Goal: Task Accomplishment & Management: Complete application form

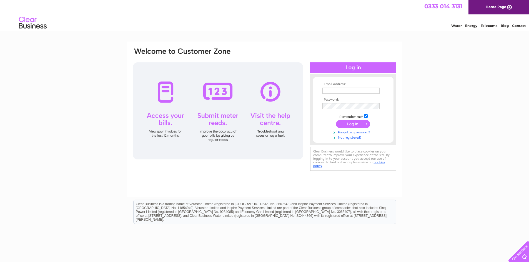
click at [356, 137] on link "Not registered?" at bounding box center [353, 137] width 63 height 5
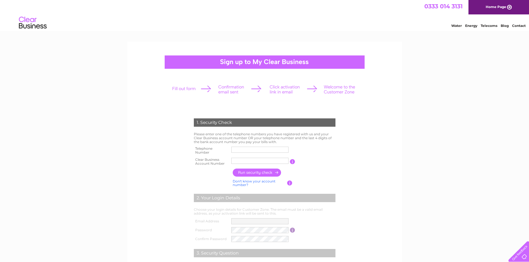
click at [246, 149] on input "text" at bounding box center [259, 150] width 57 height 6
click at [379, 146] on form "1. Security Check Please enter one of the telephone numbers you have registered…" at bounding box center [264, 211] width 264 height 208
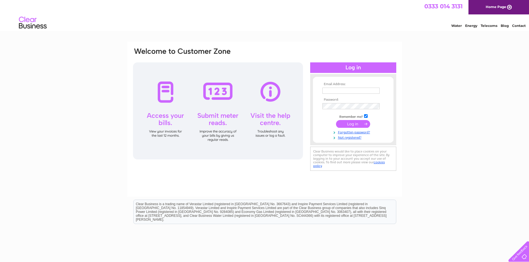
click at [353, 89] on input "text" at bounding box center [350, 91] width 57 height 6
click at [352, 140] on link "Not registered?" at bounding box center [353, 137] width 63 height 5
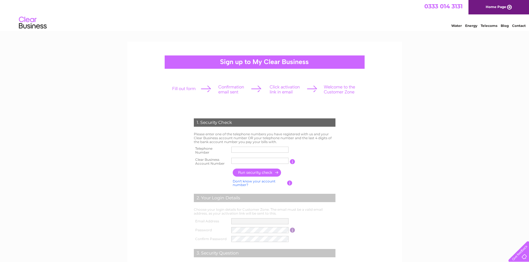
click at [254, 149] on input "text" at bounding box center [259, 150] width 57 height 6
click at [385, 134] on form "1. Security Check Please enter one of the telephone numbers you have registered…" at bounding box center [264, 211] width 264 height 208
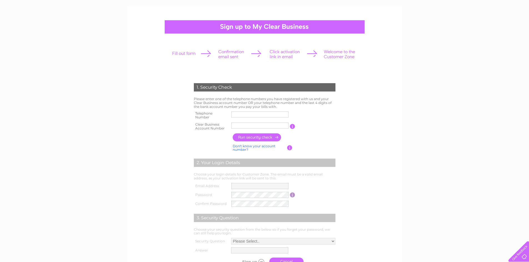
scroll to position [56, 0]
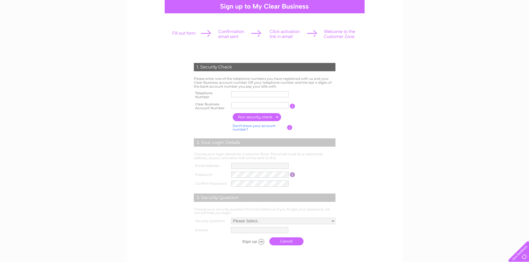
click at [264, 124] on link "Don't know your account number?" at bounding box center [254, 128] width 43 height 8
click at [239, 96] on input "text" at bounding box center [259, 94] width 57 height 6
click at [273, 127] on link "Don't know your bank account number?" at bounding box center [259, 128] width 52 height 8
click at [266, 127] on link "Don't know your account number?" at bounding box center [254, 128] width 43 height 8
click at [266, 127] on link "Don't know your bank account number?" at bounding box center [259, 128] width 52 height 8
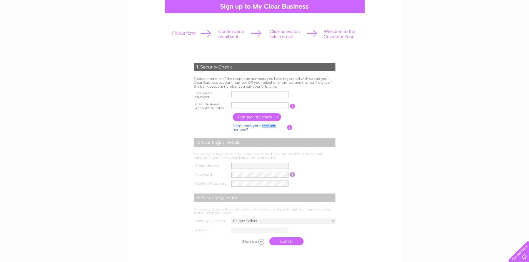
click at [266, 127] on link "Don't know your account number?" at bounding box center [254, 128] width 43 height 8
click at [346, 94] on div "1. Security Check Please enter one of the telephone numbers you have registered…" at bounding box center [264, 152] width 167 height 191
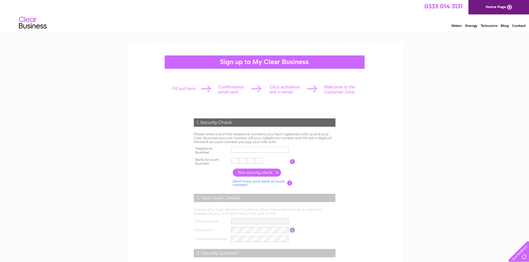
click at [239, 149] on input "text" at bounding box center [259, 150] width 57 height 6
click at [267, 182] on link "Don't know your bank account number?" at bounding box center [259, 183] width 52 height 8
drag, startPoint x: 246, startPoint y: 150, endPoint x: 210, endPoint y: 151, distance: 36.7
click at [210, 151] on tr "Telephone Number 01224" at bounding box center [264, 150] width 144 height 11
click at [255, 152] on input "01224" at bounding box center [259, 150] width 57 height 6
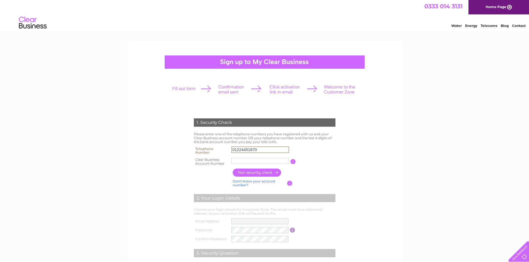
type input "01224451870"
type input "CB3"
click at [290, 182] on input "button" at bounding box center [289, 183] width 5 height 5
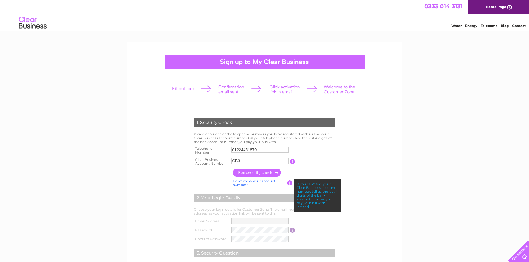
click at [276, 174] on input "button" at bounding box center [257, 173] width 49 height 8
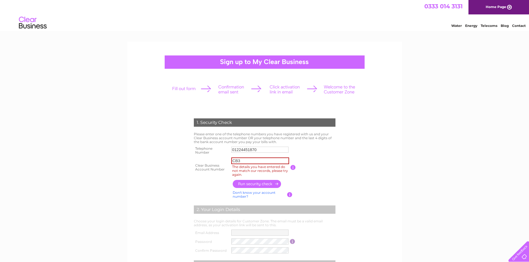
click at [292, 166] on input "button" at bounding box center [292, 167] width 5 height 5
click at [519, 24] on link "Contact" at bounding box center [519, 26] width 14 height 4
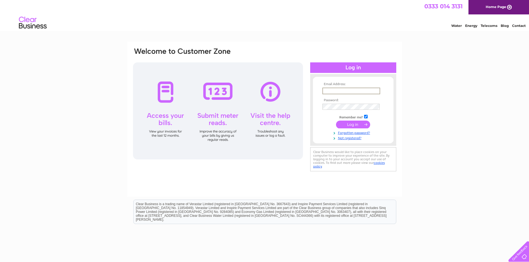
click at [349, 91] on input "text" at bounding box center [351, 91] width 58 height 7
click at [357, 137] on link "Not registered?" at bounding box center [353, 137] width 63 height 5
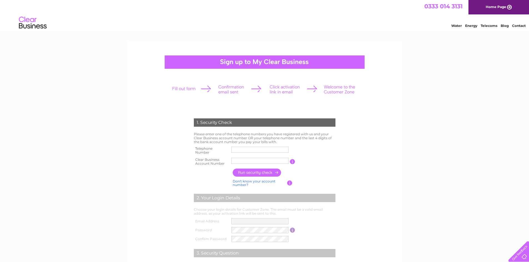
click at [265, 150] on input "text" at bounding box center [259, 150] width 57 height 6
type input "01224451870"
click at [261, 160] on input "text" at bounding box center [260, 161] width 58 height 7
type input "0"
click at [265, 175] on input "button" at bounding box center [257, 173] width 49 height 8
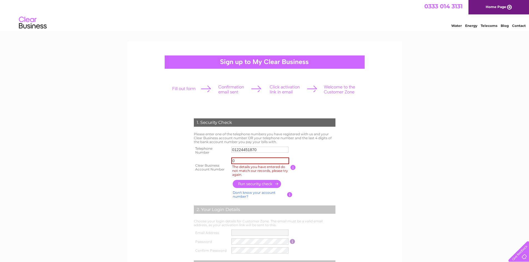
click at [267, 185] on input "button" at bounding box center [257, 184] width 49 height 8
